Goal: Task Accomplishment & Management: Manage account settings

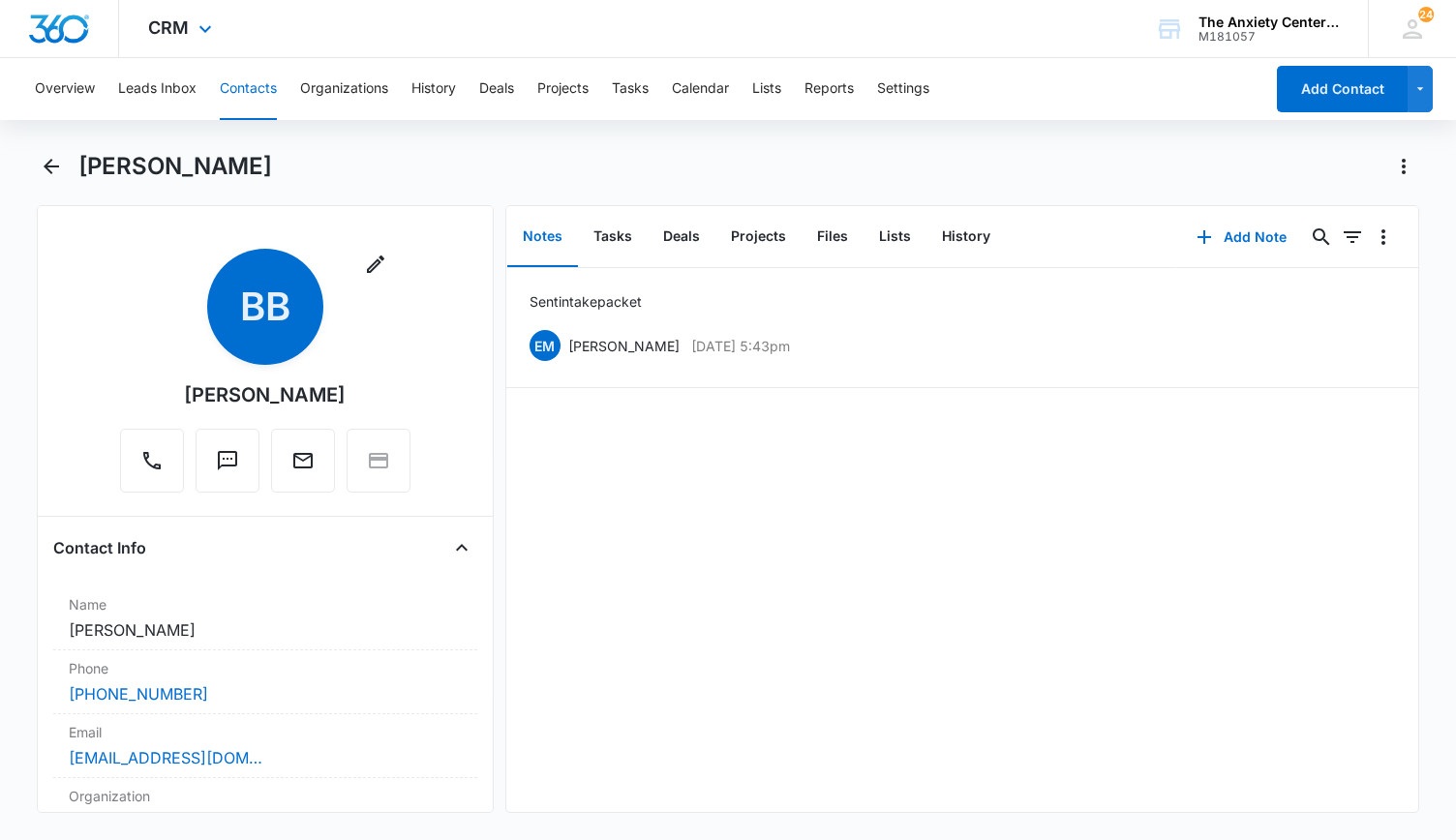
scroll to position [557, 0]
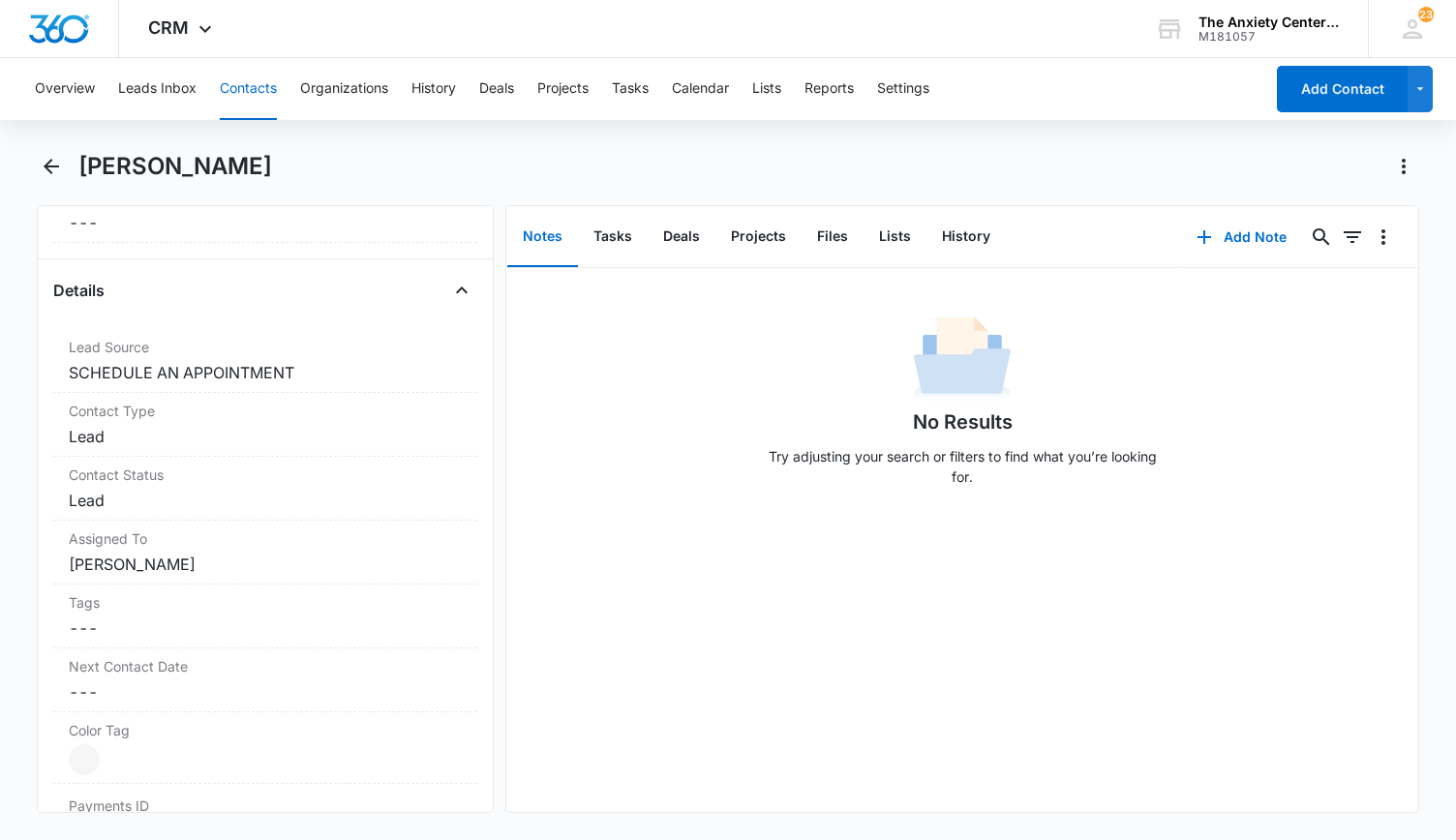
scroll to position [678, 0]
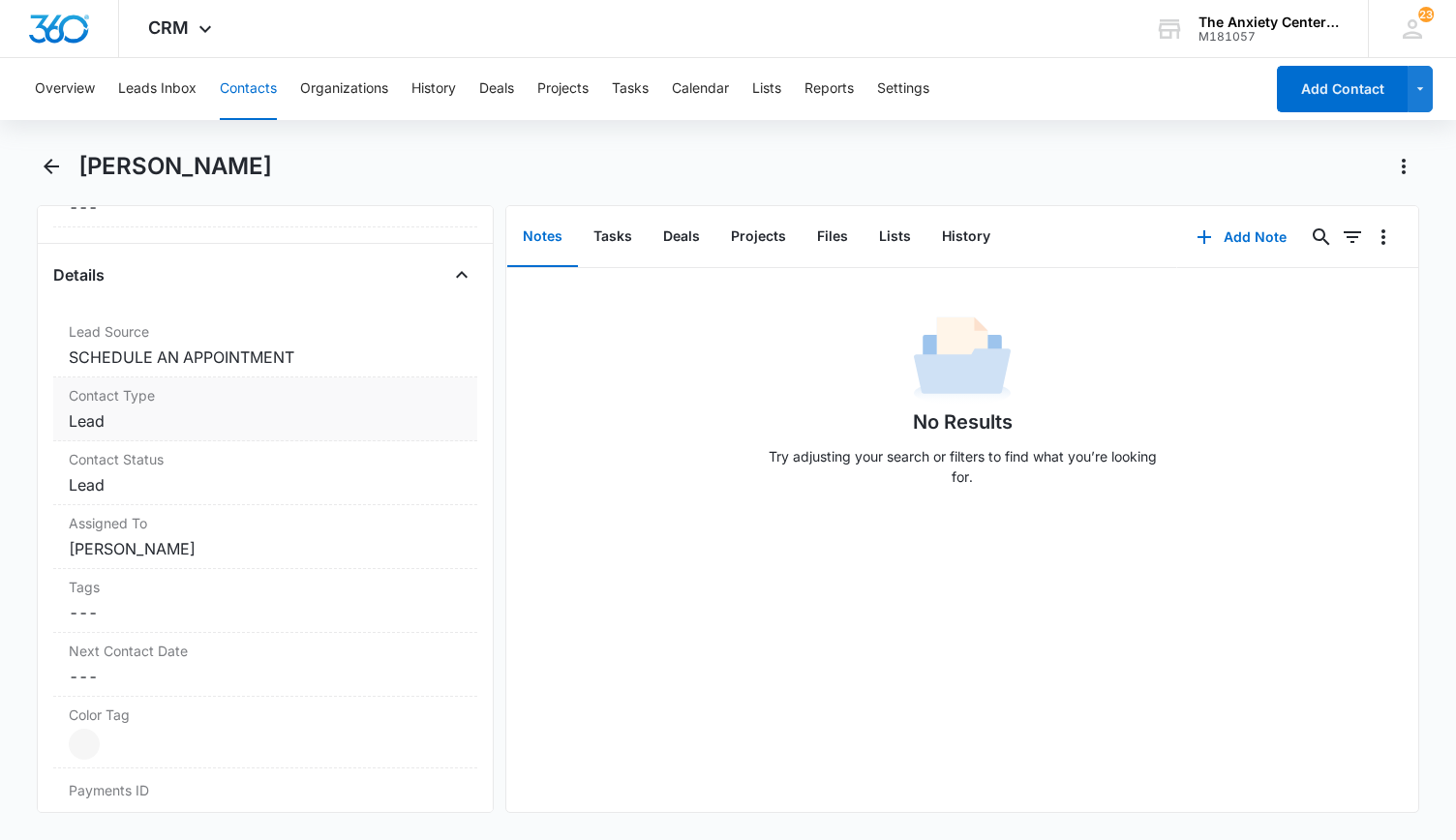
click at [303, 398] on label "Contact Type" at bounding box center [265, 395] width 393 height 20
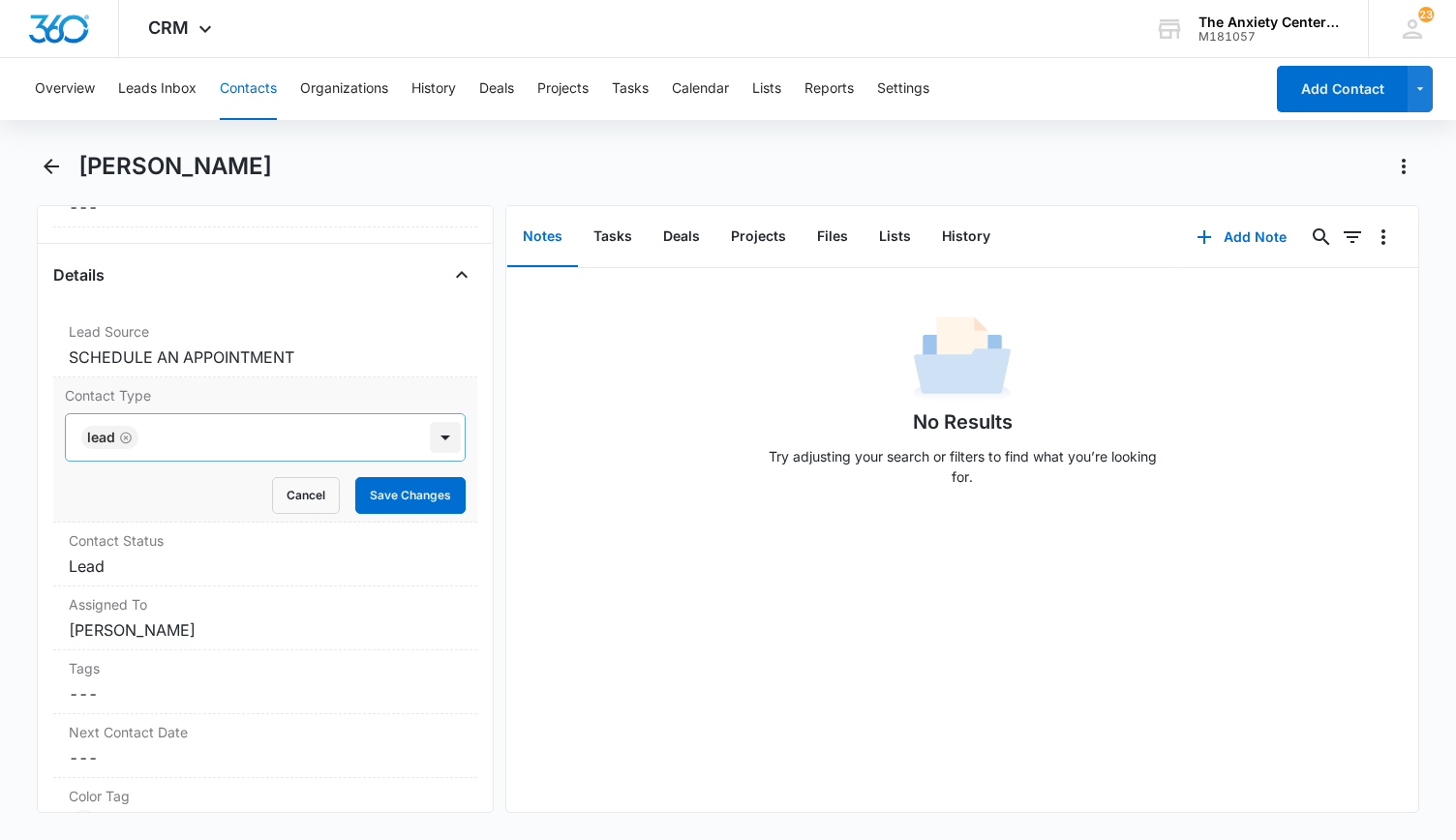
click at [434, 435] on div at bounding box center [445, 437] width 31 height 31
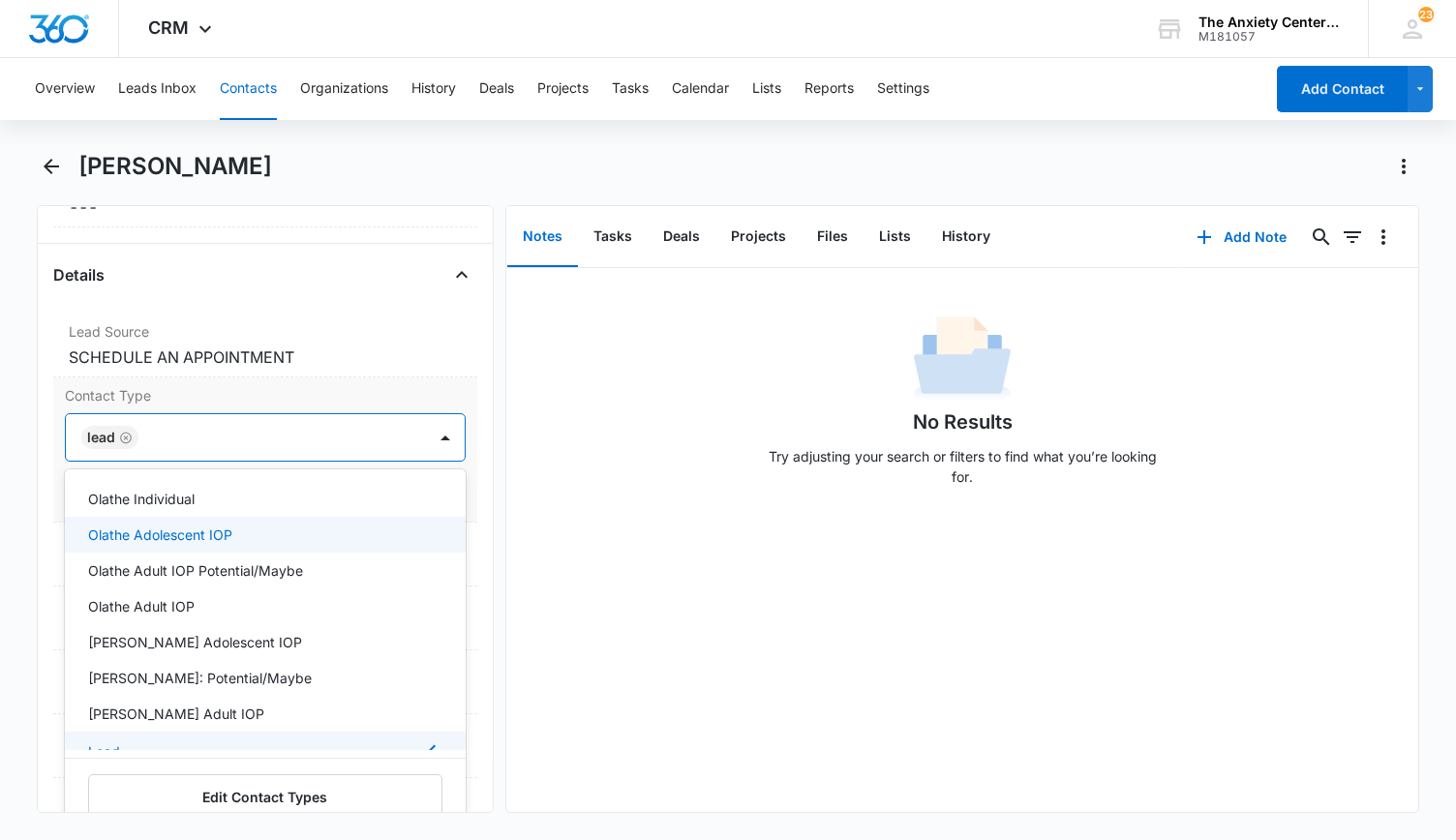
scroll to position [194, 0]
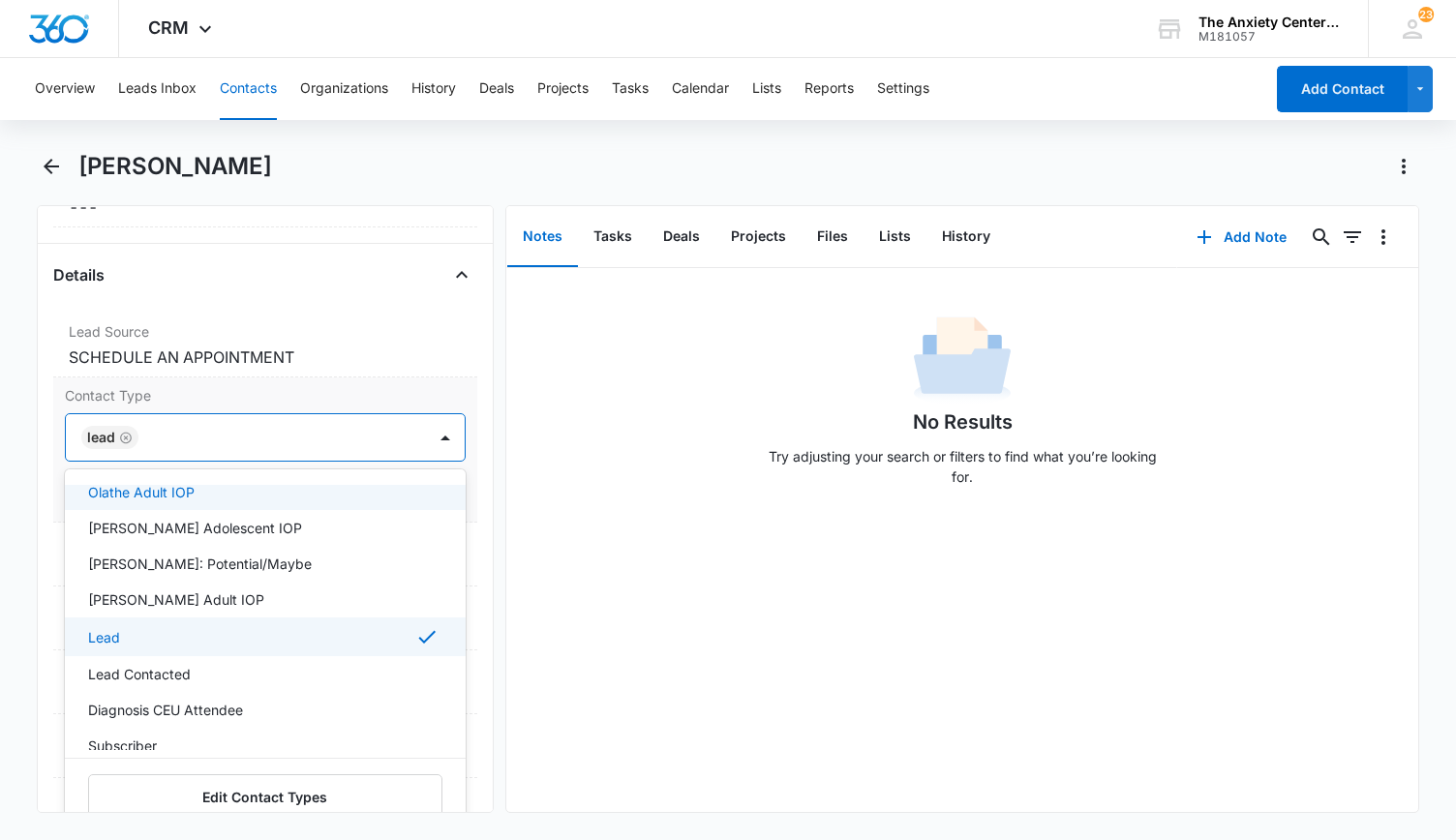
click at [186, 480] on div "Select All Individual Olathe Olathe Individual Olathe Adolescent IOP Olathe Adu…" at bounding box center [265, 653] width 401 height 367
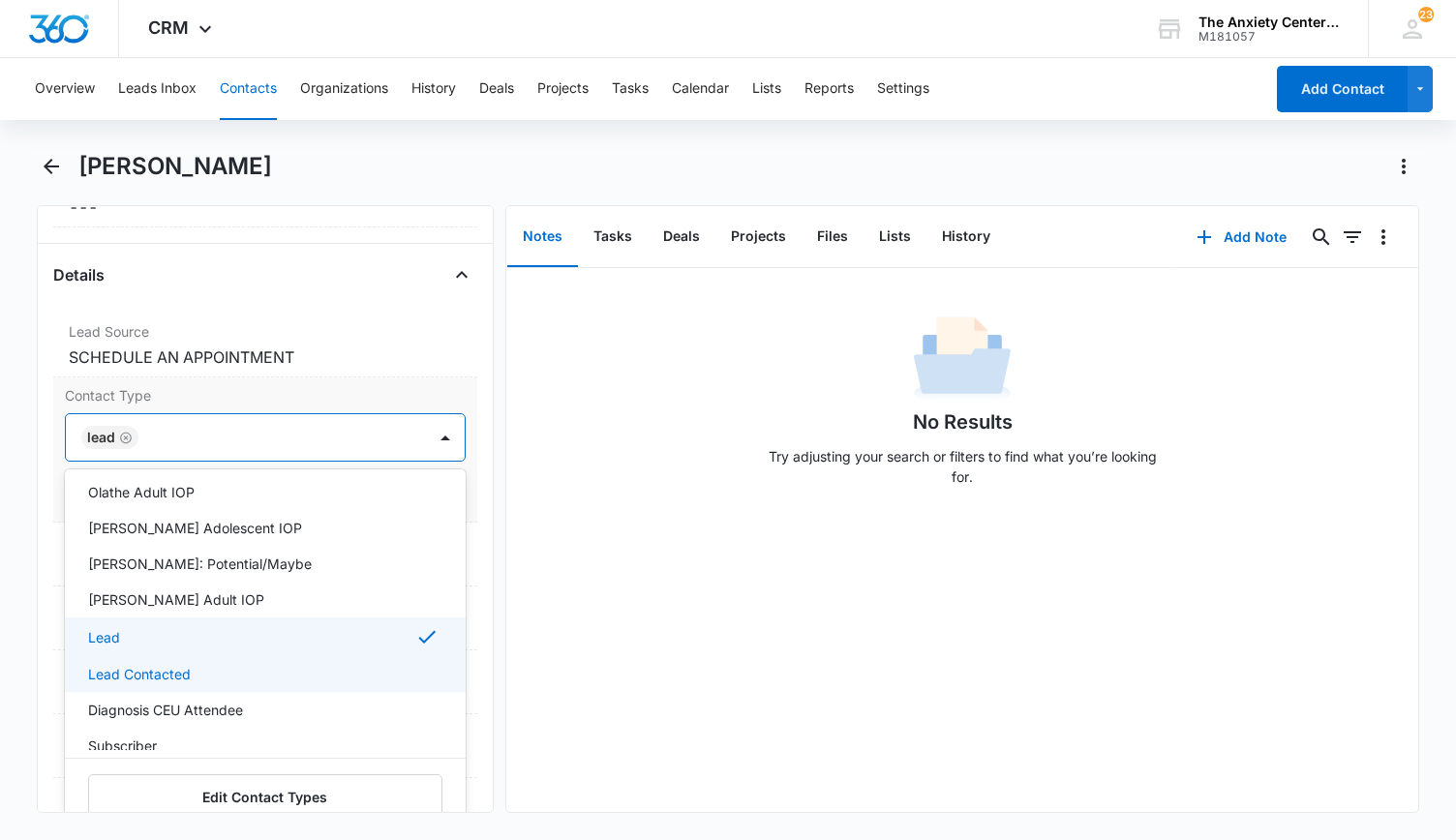
click at [159, 667] on p "Lead Contacted" at bounding box center [139, 674] width 102 height 20
click at [191, 484] on p "Olathe Adult IOP" at bounding box center [141, 492] width 106 height 20
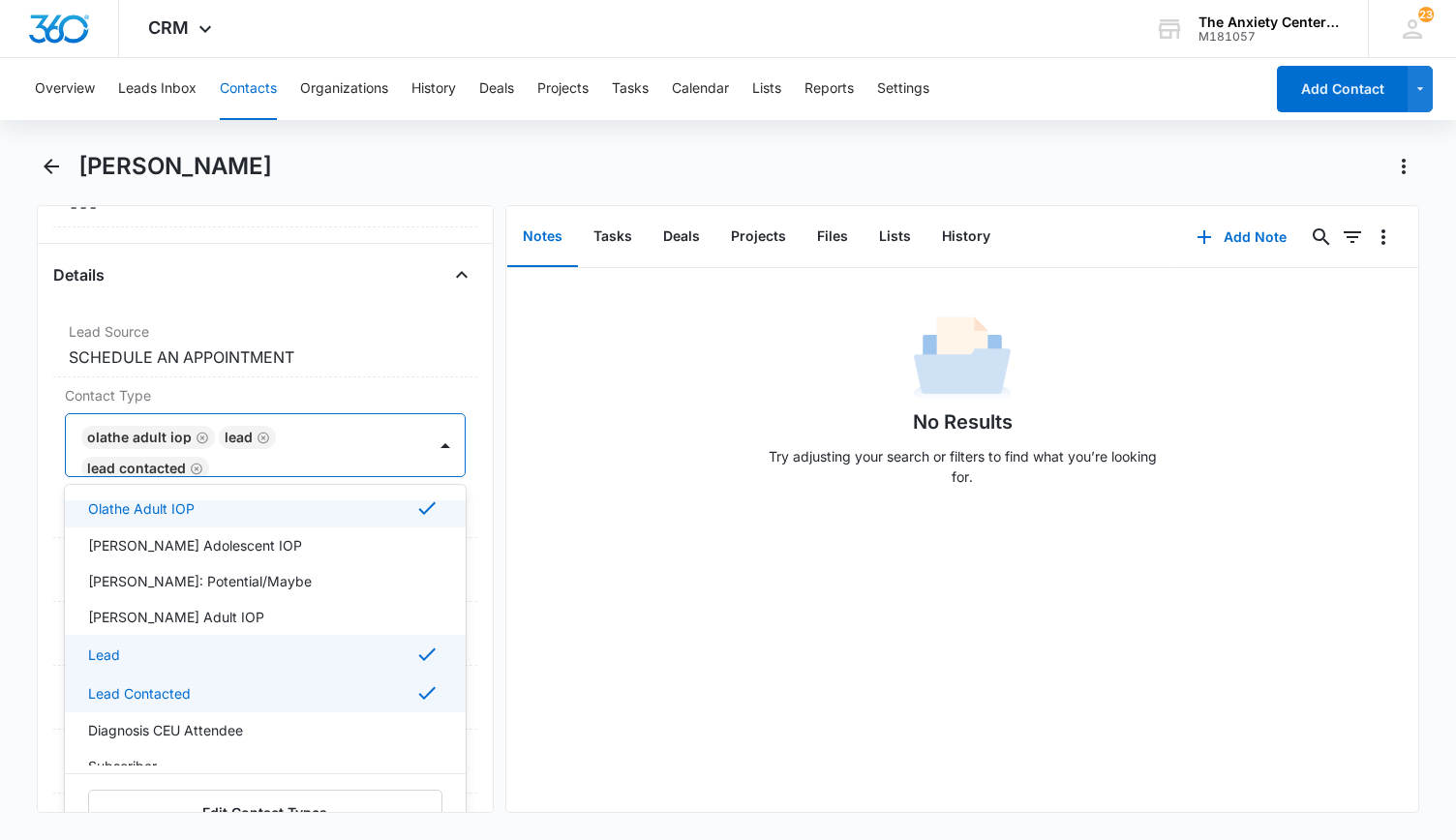
click at [499, 496] on div "Remove AK [PERSON_NAME] Contact Info Name Cancel Save Changes [PERSON_NAME] Pho…" at bounding box center [728, 509] width 1383 height 608
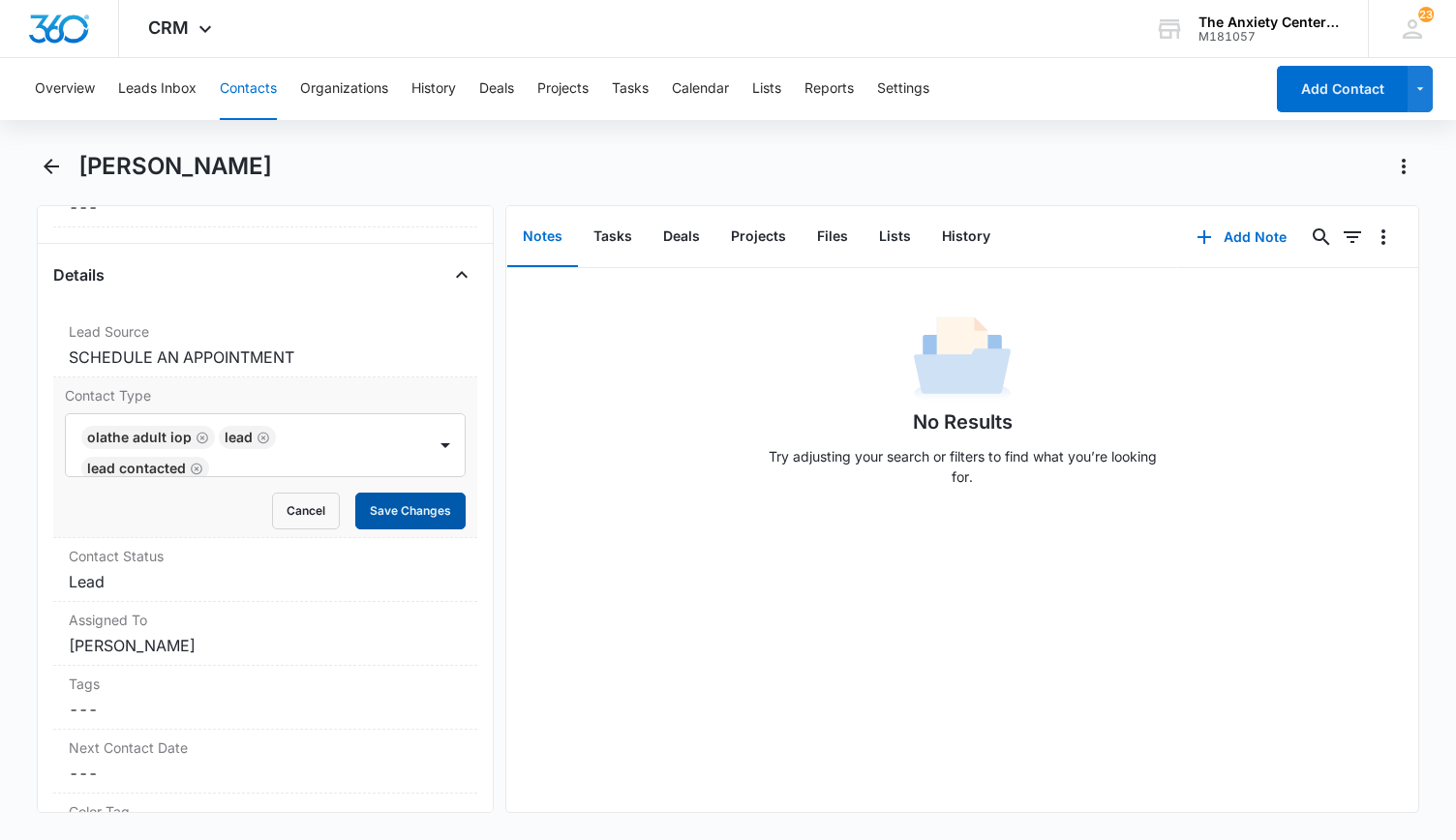
click at [428, 505] on button "Save Changes" at bounding box center [410, 510] width 110 height 37
click at [298, 571] on dd "Cancel Save Changes Lead" at bounding box center [265, 581] width 393 height 23
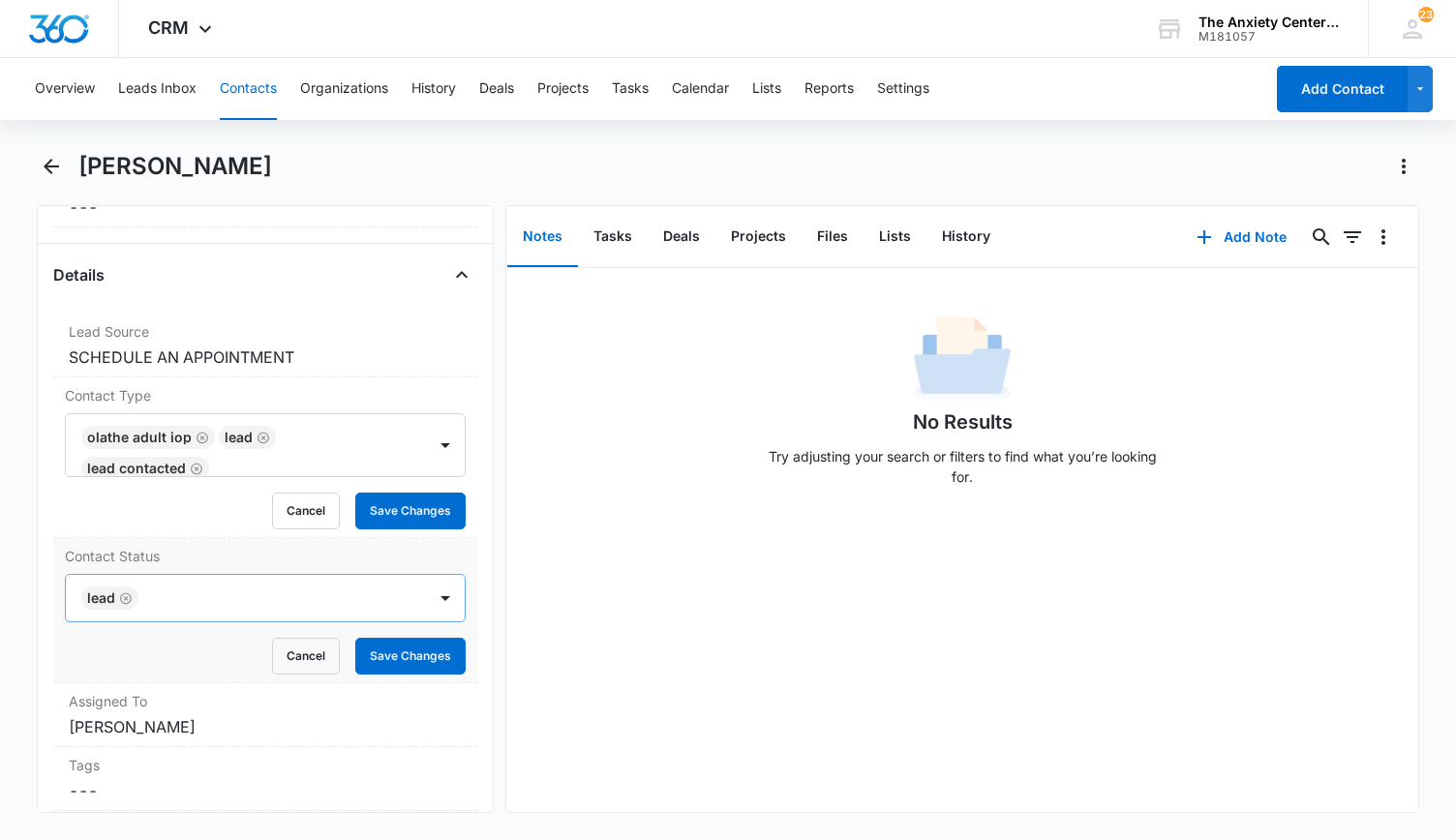
click at [126, 592] on icon "Remove Lead" at bounding box center [126, 599] width 14 height 15
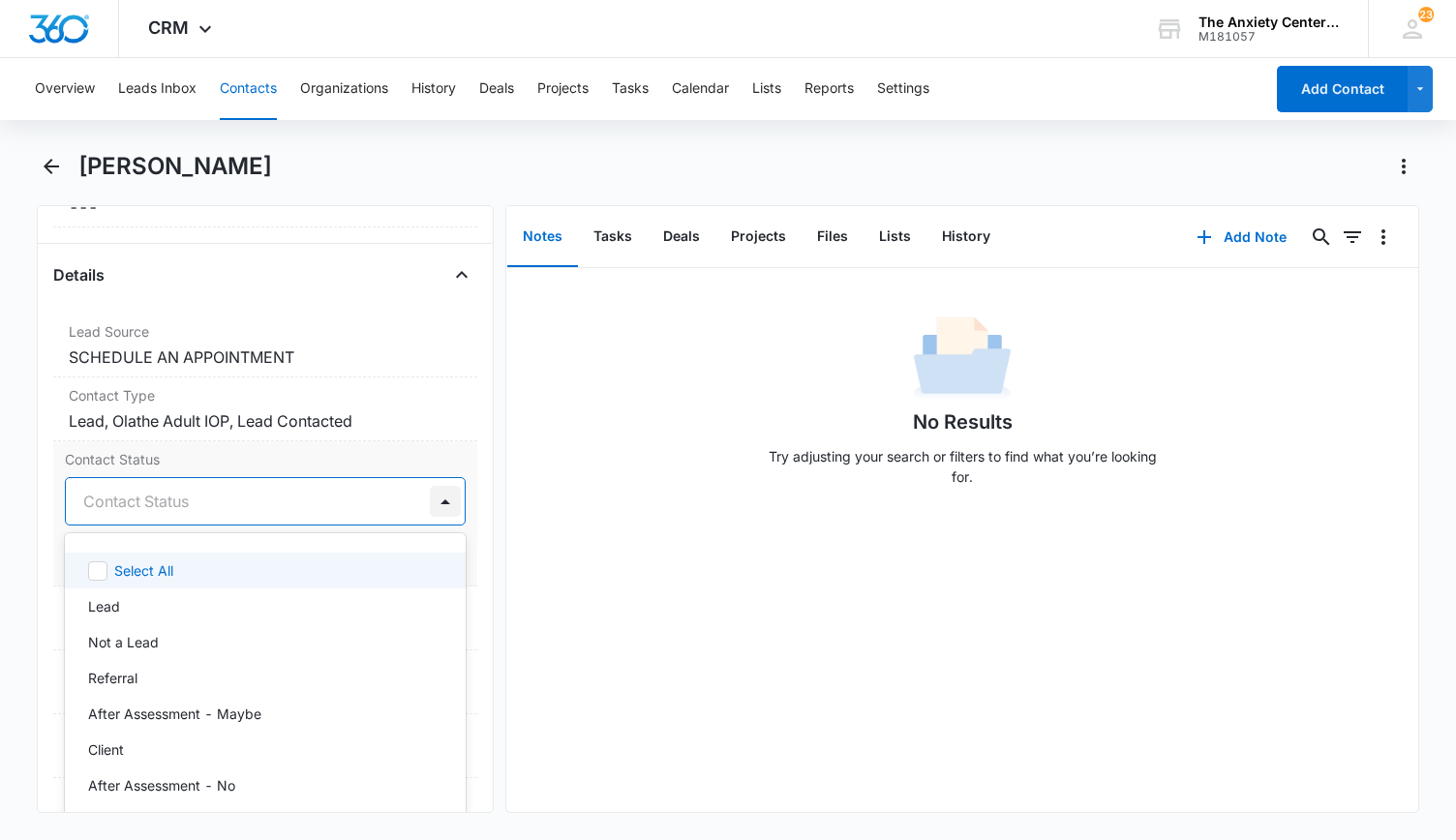
click at [430, 501] on div at bounding box center [445, 501] width 31 height 31
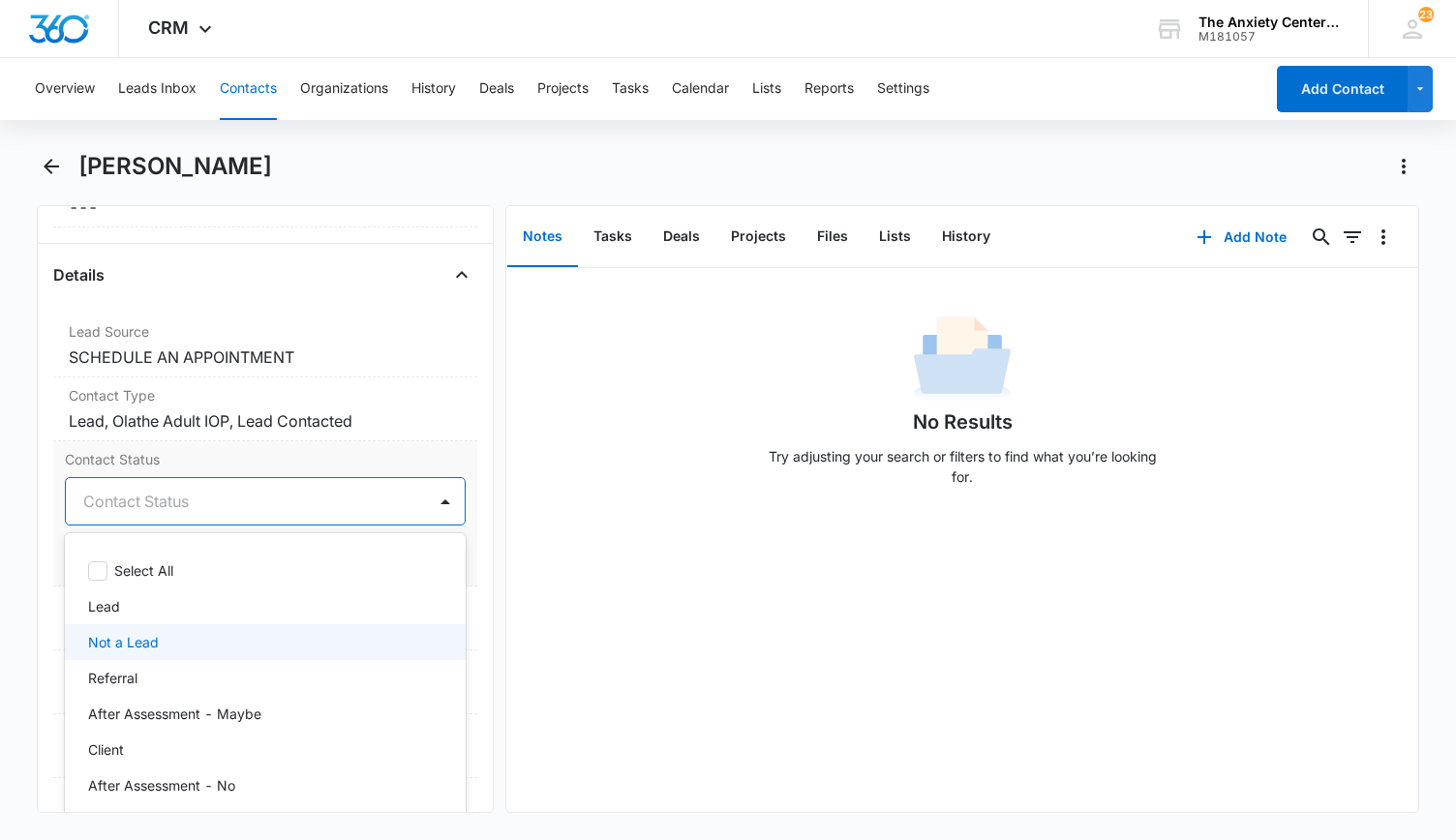
click at [167, 632] on div "Not a Lead" at bounding box center [263, 642] width 350 height 20
drag, startPoint x: 748, startPoint y: 573, endPoint x: 638, endPoint y: 564, distance: 110.4
click at [747, 571] on div "No Results Try adjusting your search or filters to find what you’re looking for." at bounding box center [963, 540] width 913 height 544
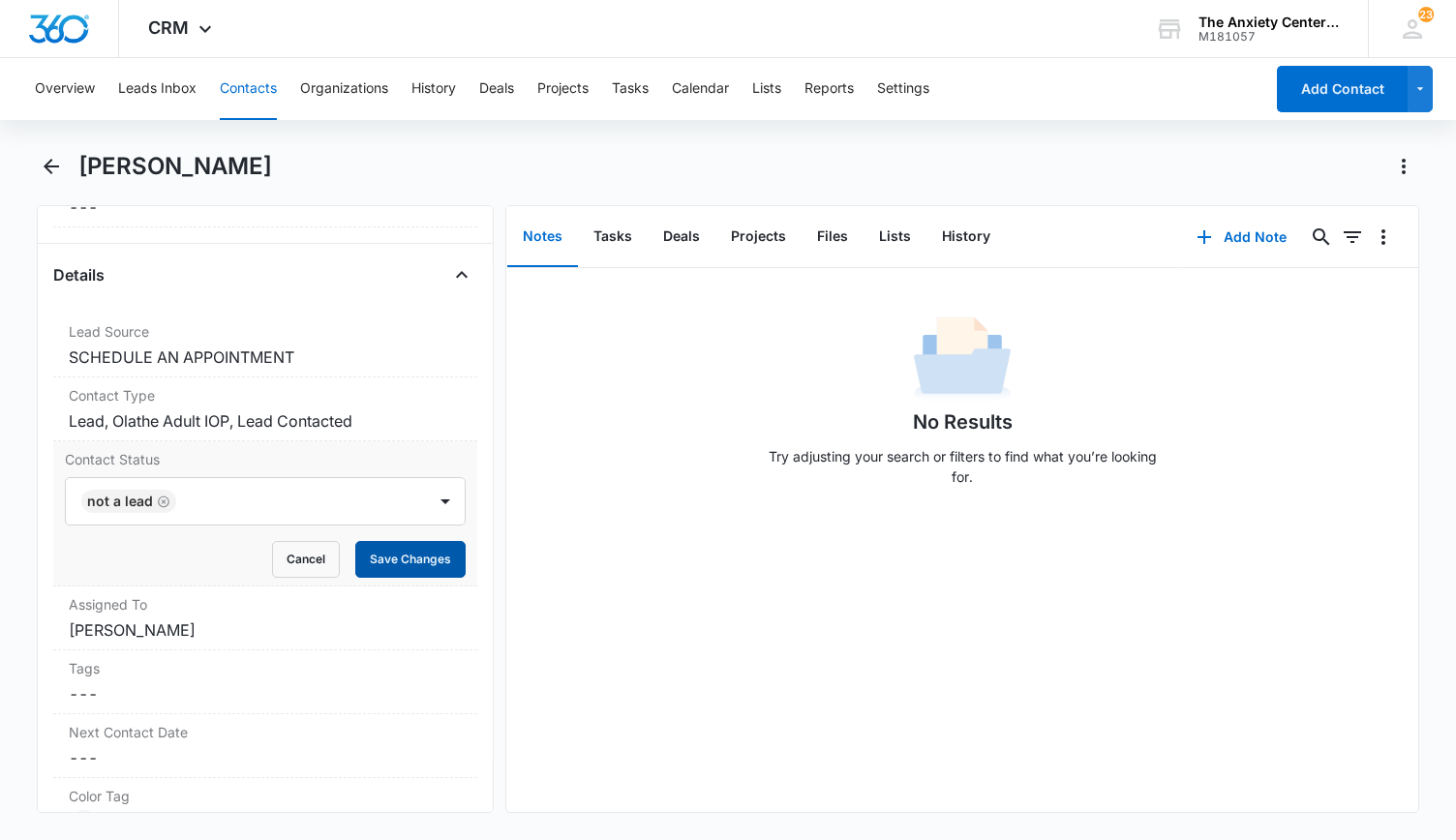
click at [387, 564] on button "Save Changes" at bounding box center [410, 559] width 110 height 37
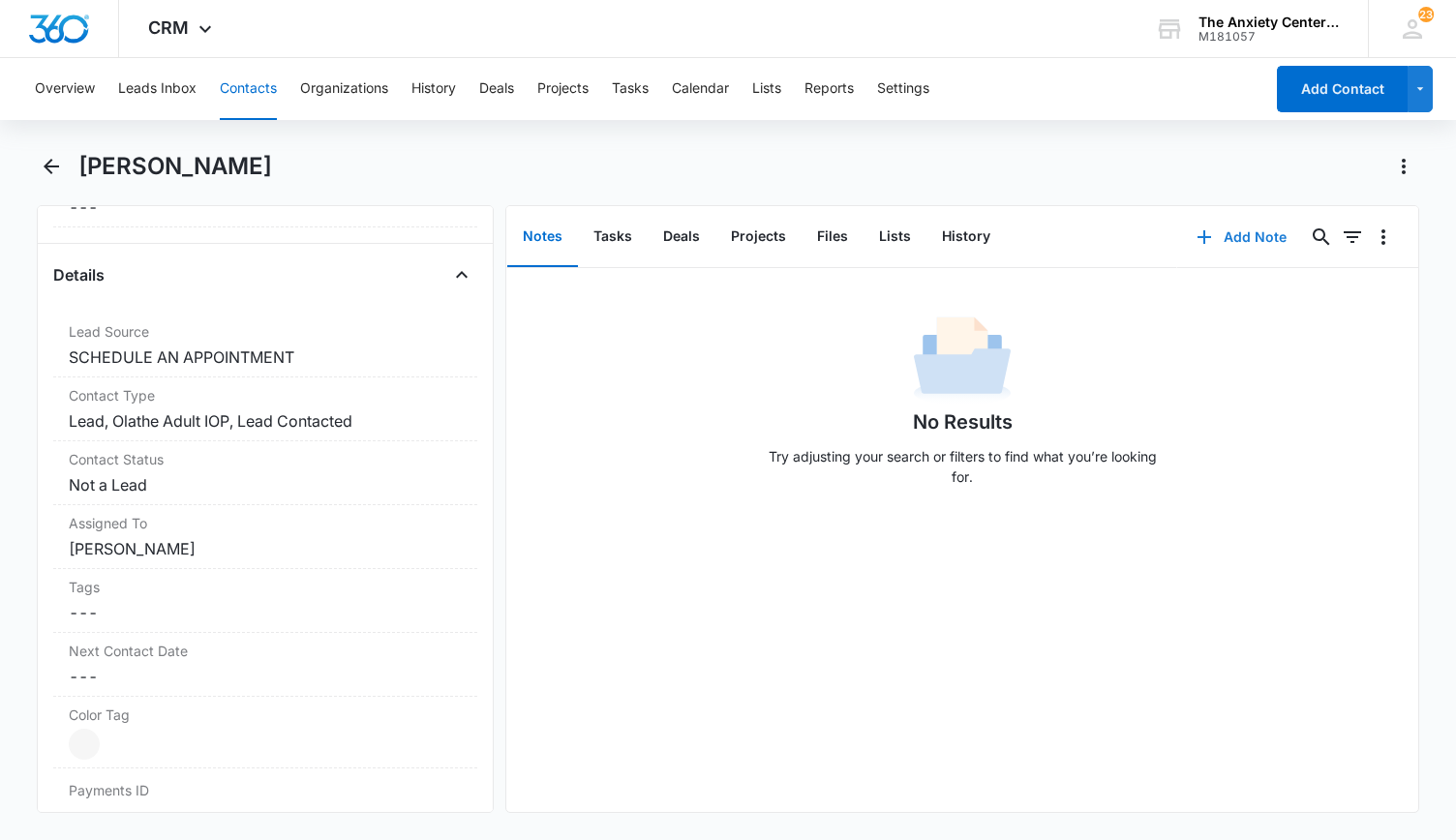
click at [1241, 242] on button "Add Note" at bounding box center [1242, 237] width 129 height 47
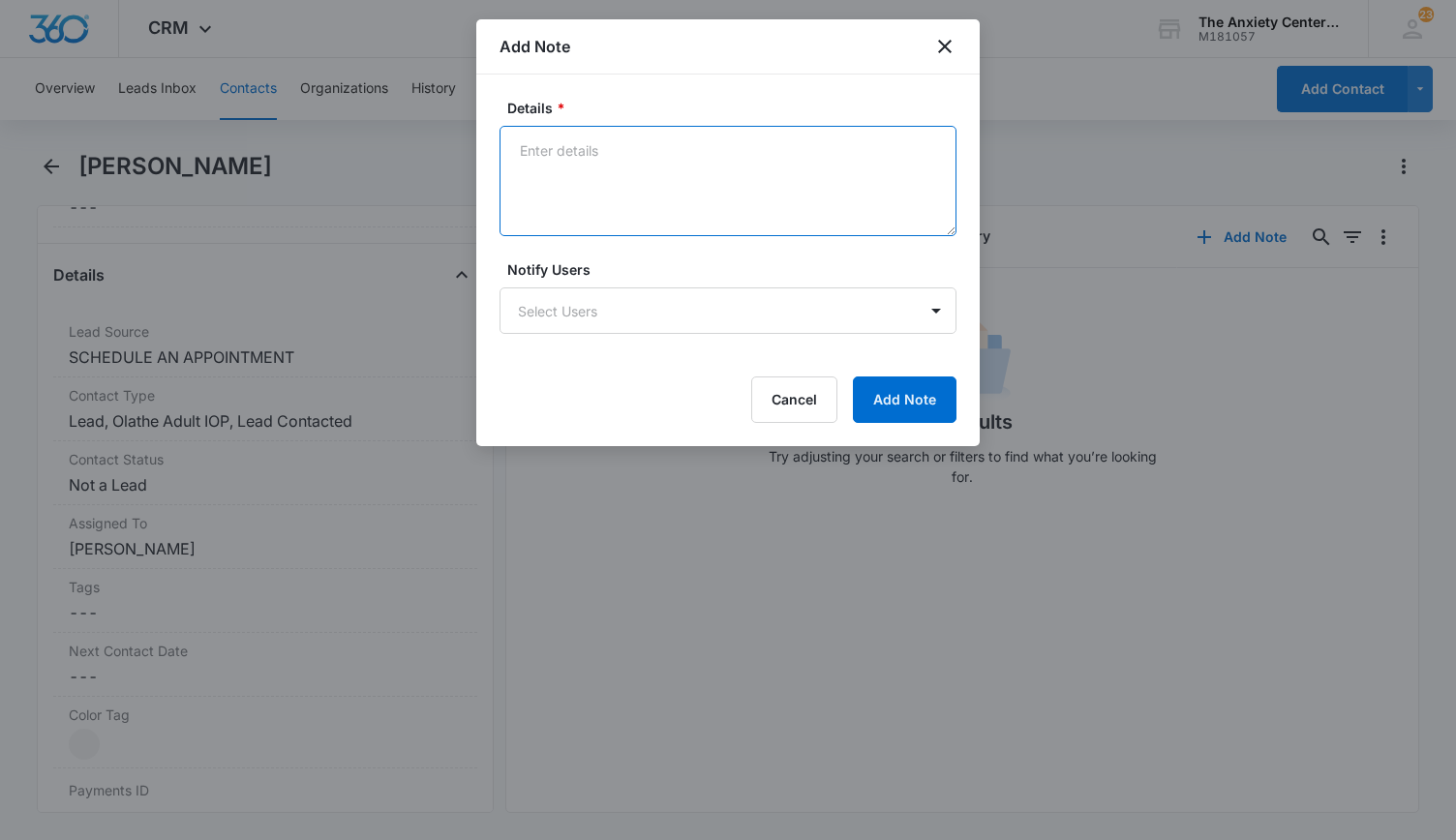
click at [600, 175] on textarea "Details *" at bounding box center [728, 181] width 457 height 110
type textarea "spoke - not going to proceed"
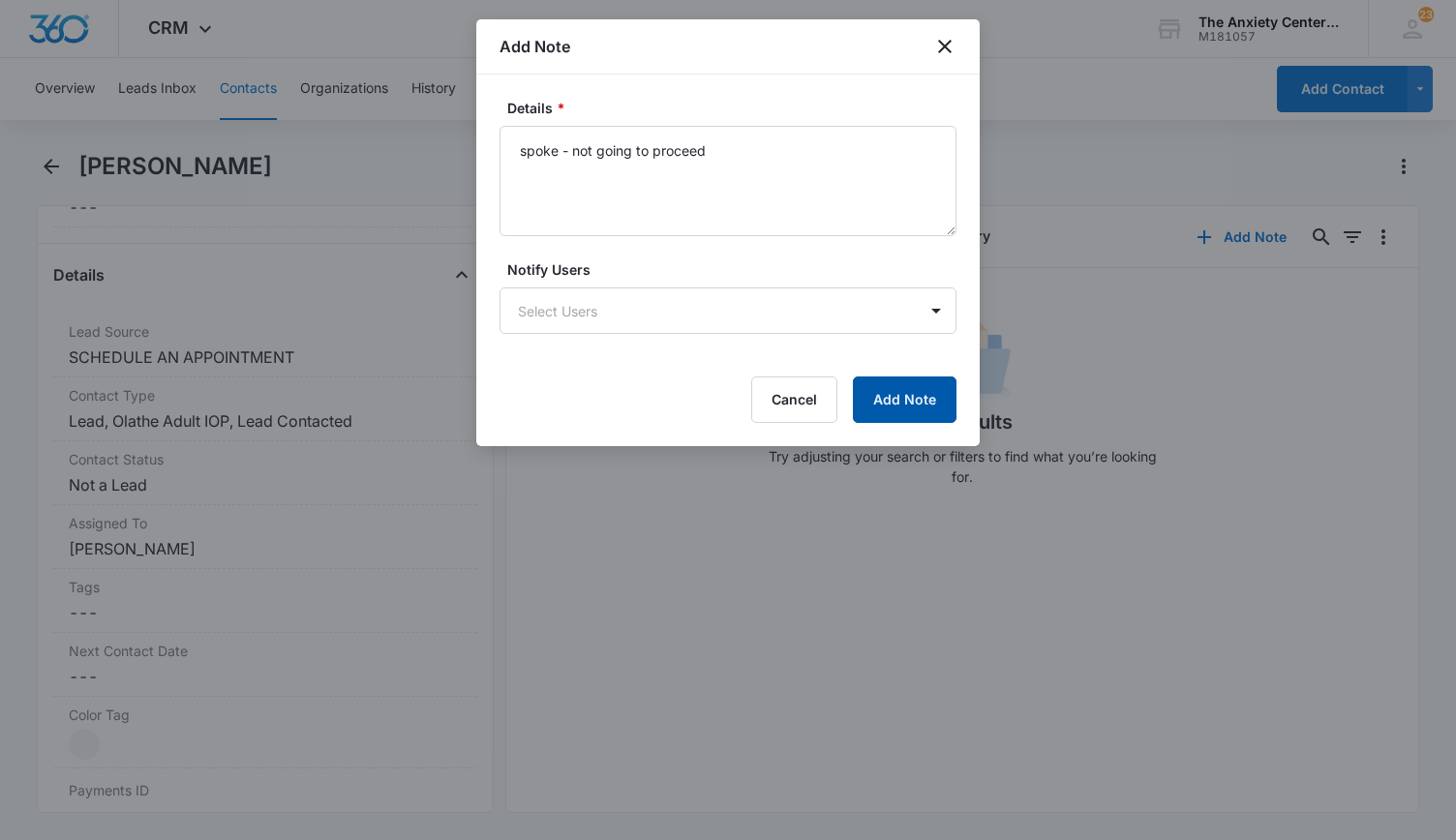
click at [937, 392] on button "Add Note" at bounding box center [904, 399] width 103 height 47
